Goal: Task Accomplishment & Management: Use online tool/utility

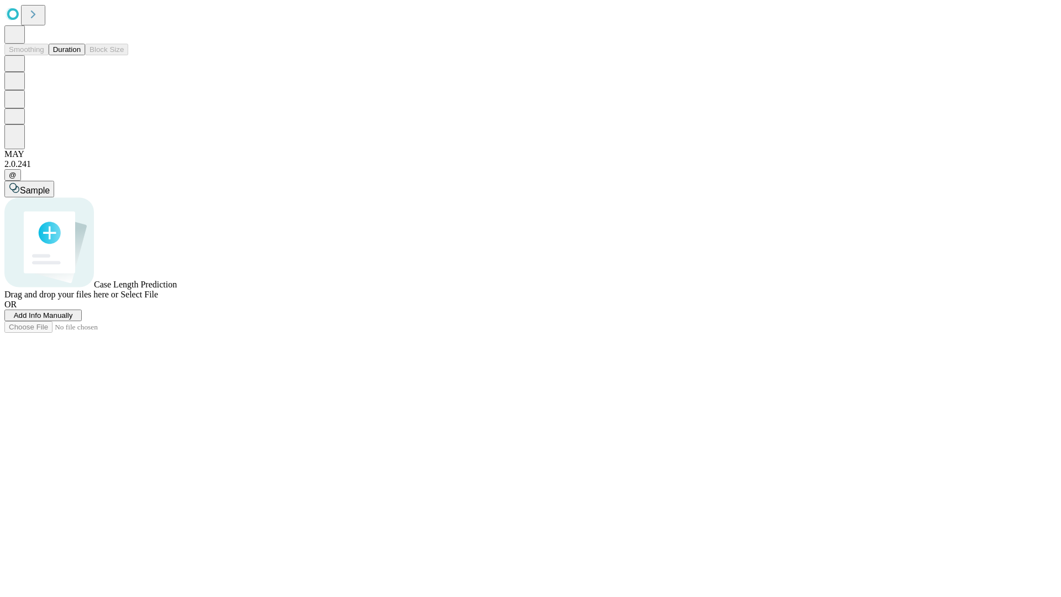
click at [81, 55] on button "Duration" at bounding box center [67, 50] width 36 height 12
click at [158, 299] on span "Select File" at bounding box center [139, 294] width 38 height 9
